Goal: Check status: Check status

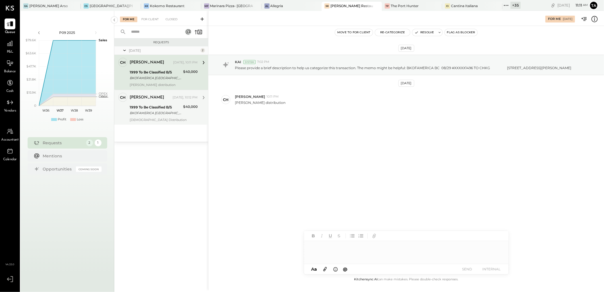
click at [157, 112] on div "BKOFAMERICA [GEOGRAPHIC_DATA] 08/29 #XXXXX1498 TO CHKG [STREET_ADDRESS][PERSON_…" at bounding box center [156, 113] width 52 height 6
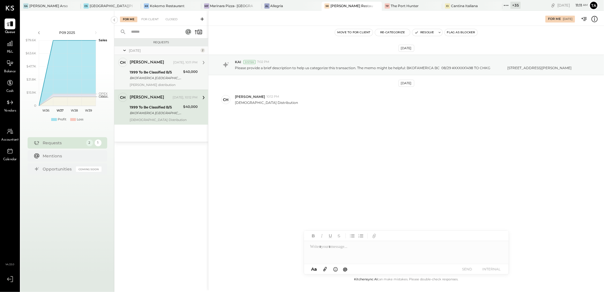
click at [163, 77] on div "BKOFAMERICA [GEOGRAPHIC_DATA] 08/29 #XXXXX1496 TO CHKG [STREET_ADDRESS][PERSON_…" at bounding box center [156, 78] width 52 height 6
